Goal: Information Seeking & Learning: Check status

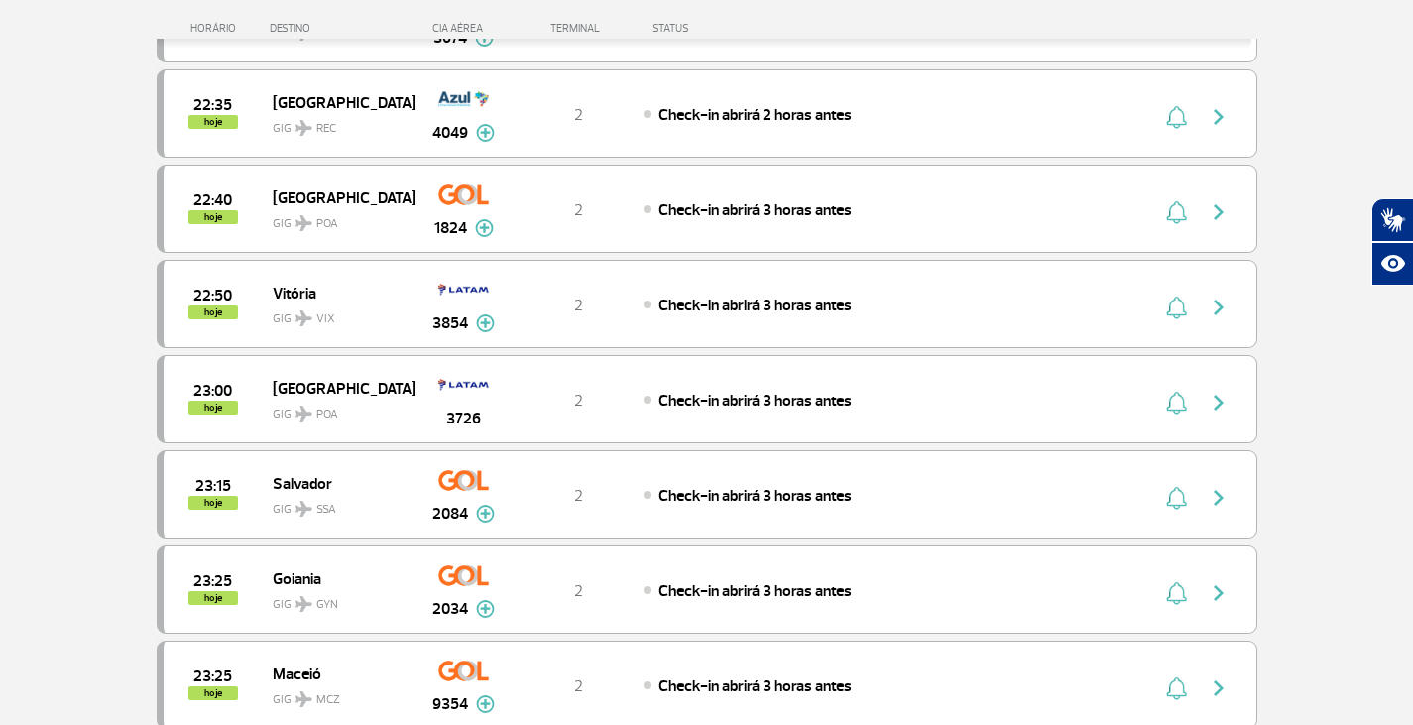
scroll to position [4461, 0]
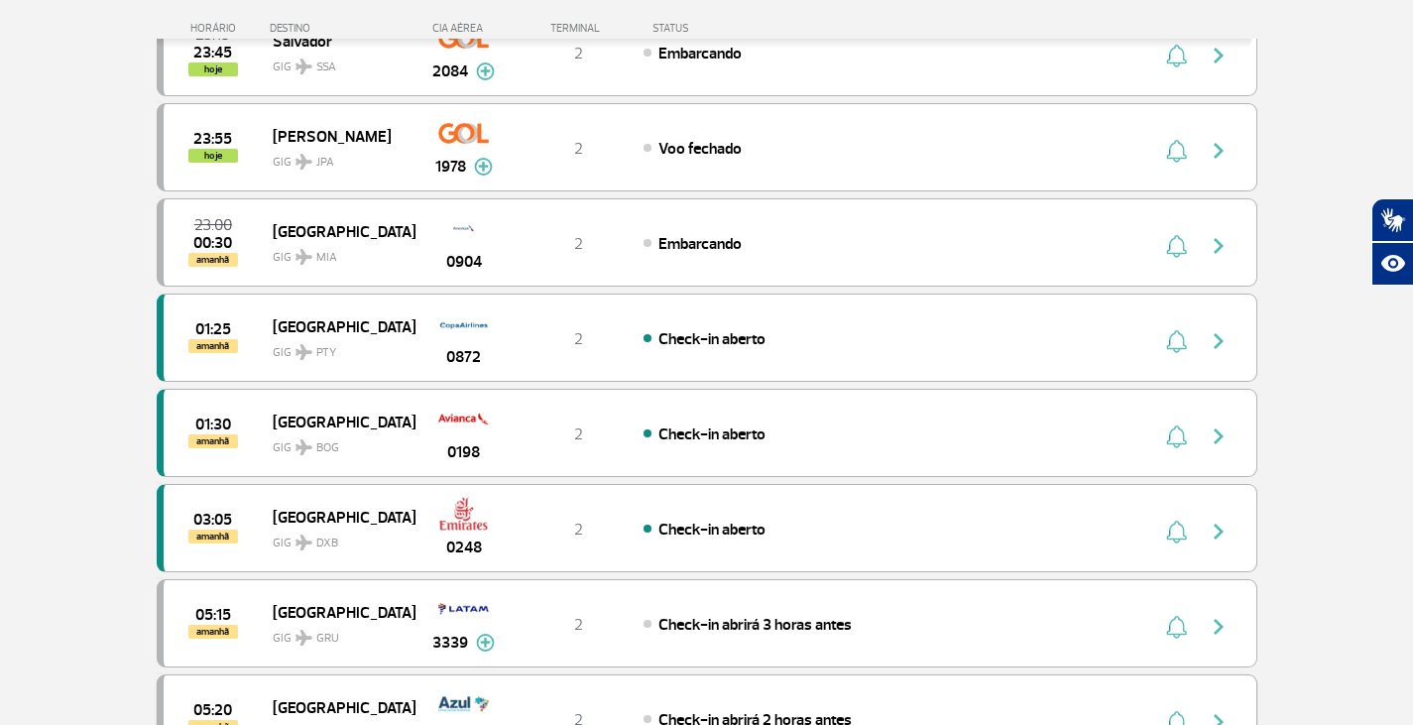
scroll to position [793, 0]
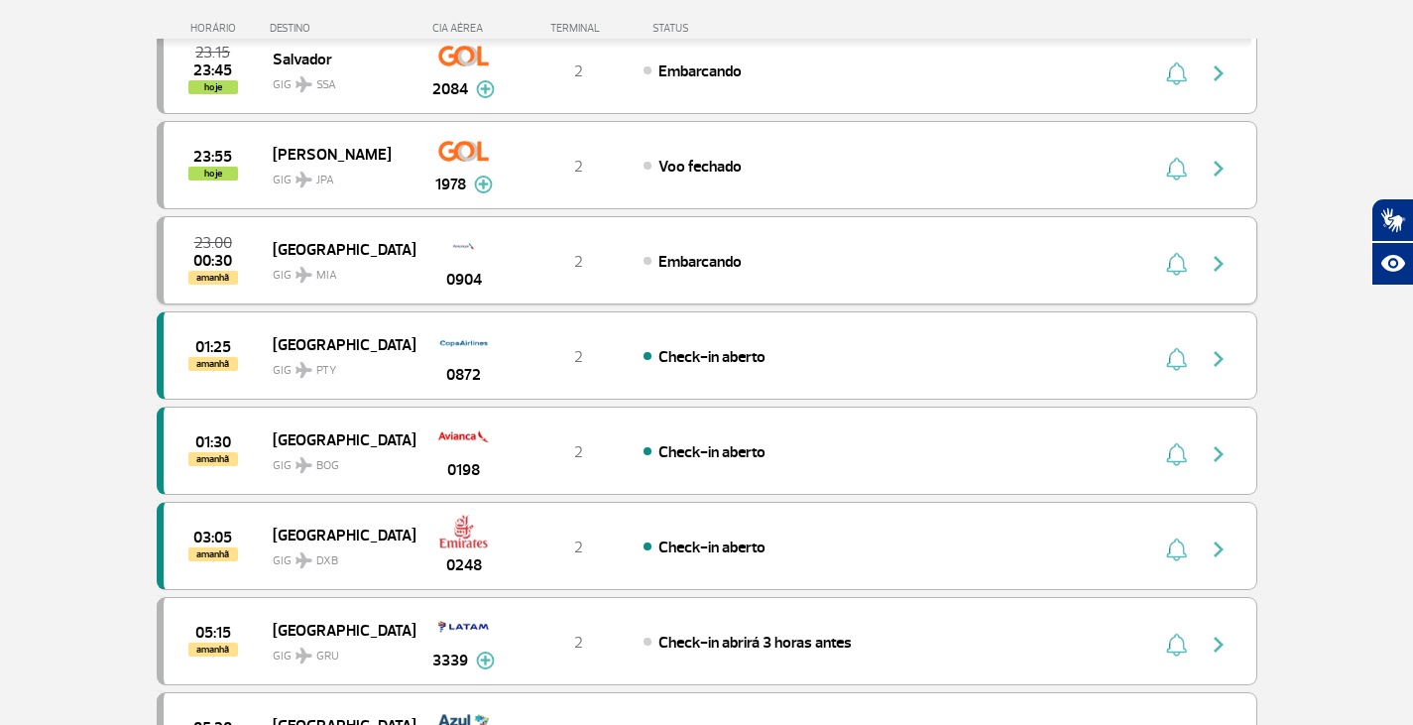
click at [461, 259] on img at bounding box center [463, 246] width 57 height 34
click at [1235, 262] on button "button" at bounding box center [1223, 261] width 46 height 32
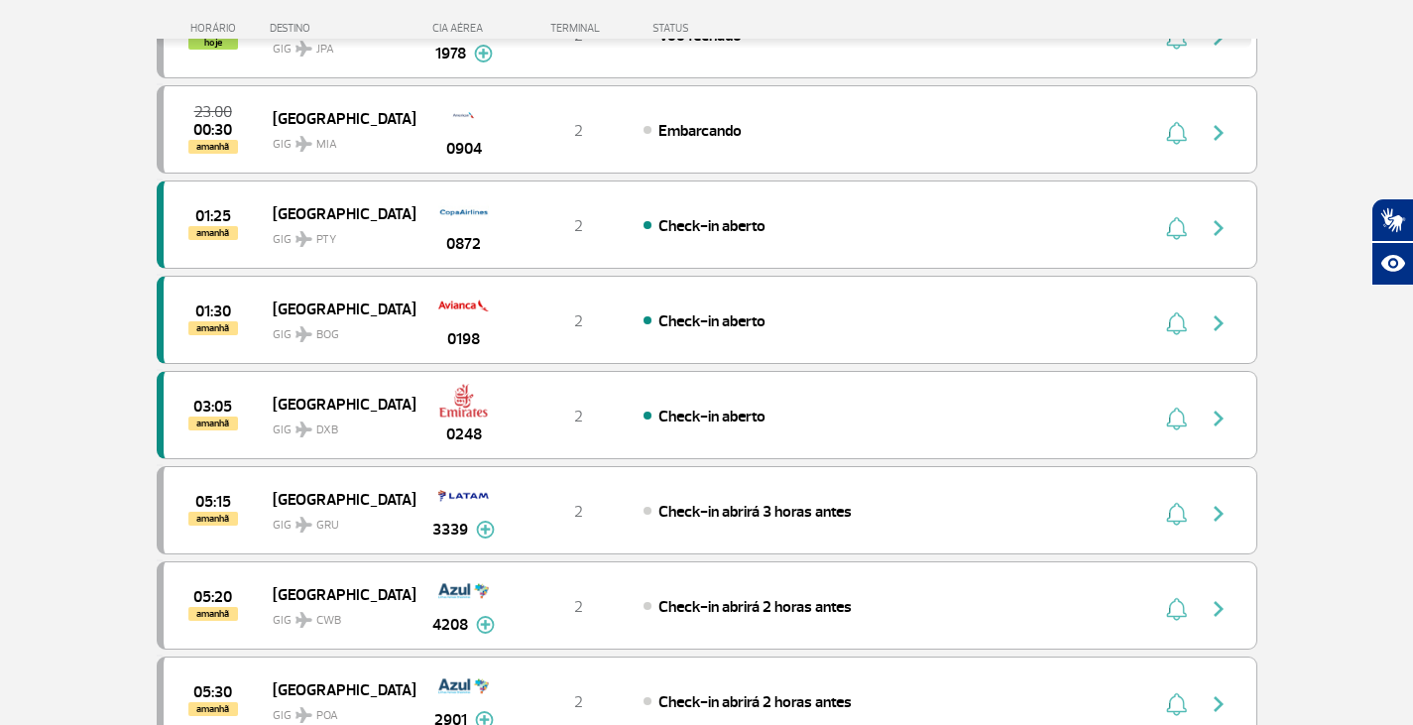
scroll to position [793, 0]
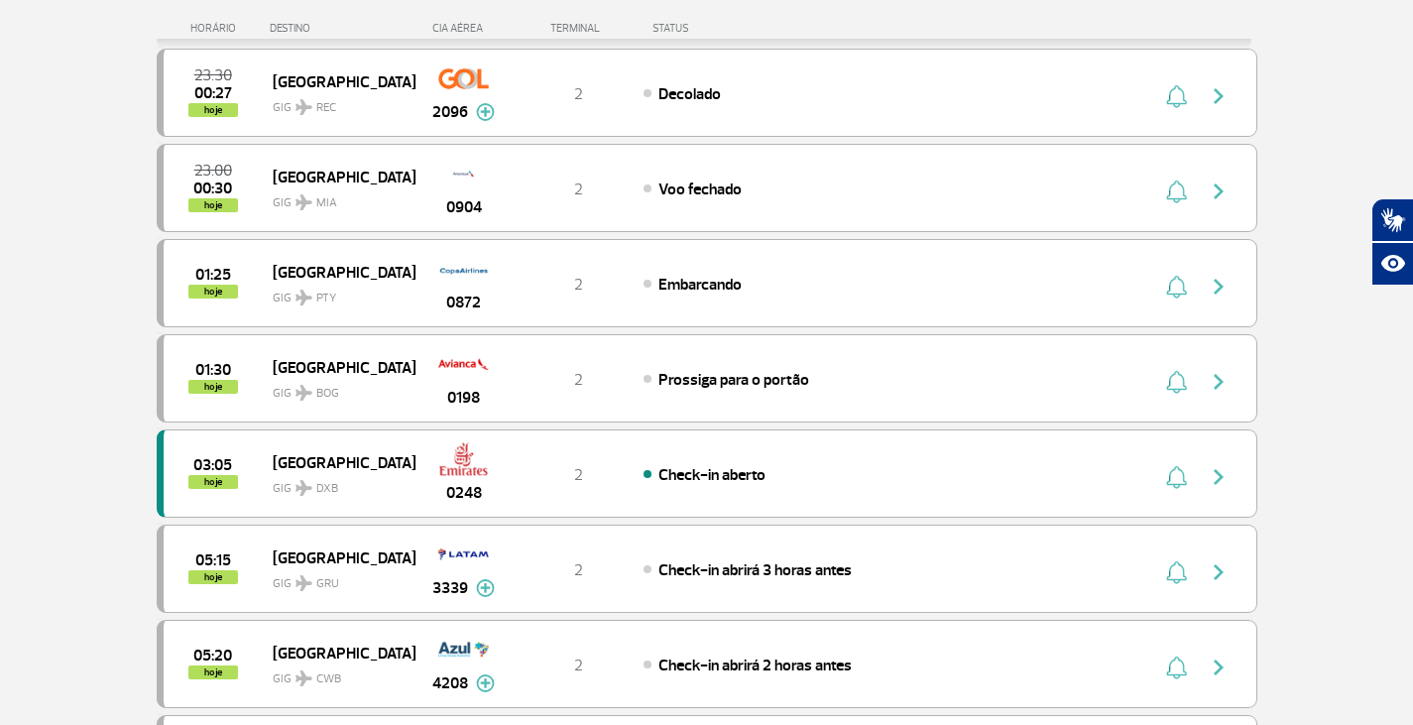
scroll to position [297, 0]
